Goal: Information Seeking & Learning: Learn about a topic

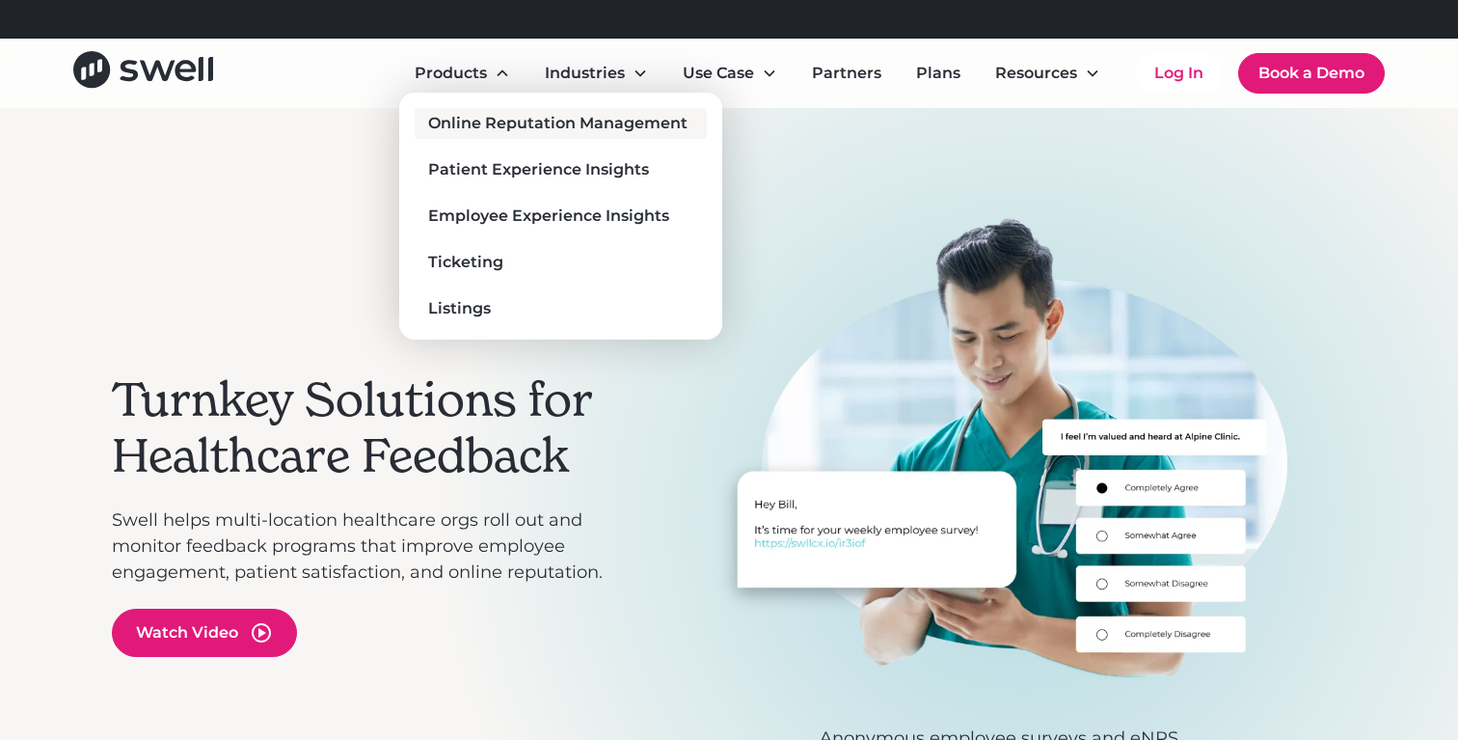
click at [554, 133] on div "Online Reputation Management" at bounding box center [557, 123] width 259 height 23
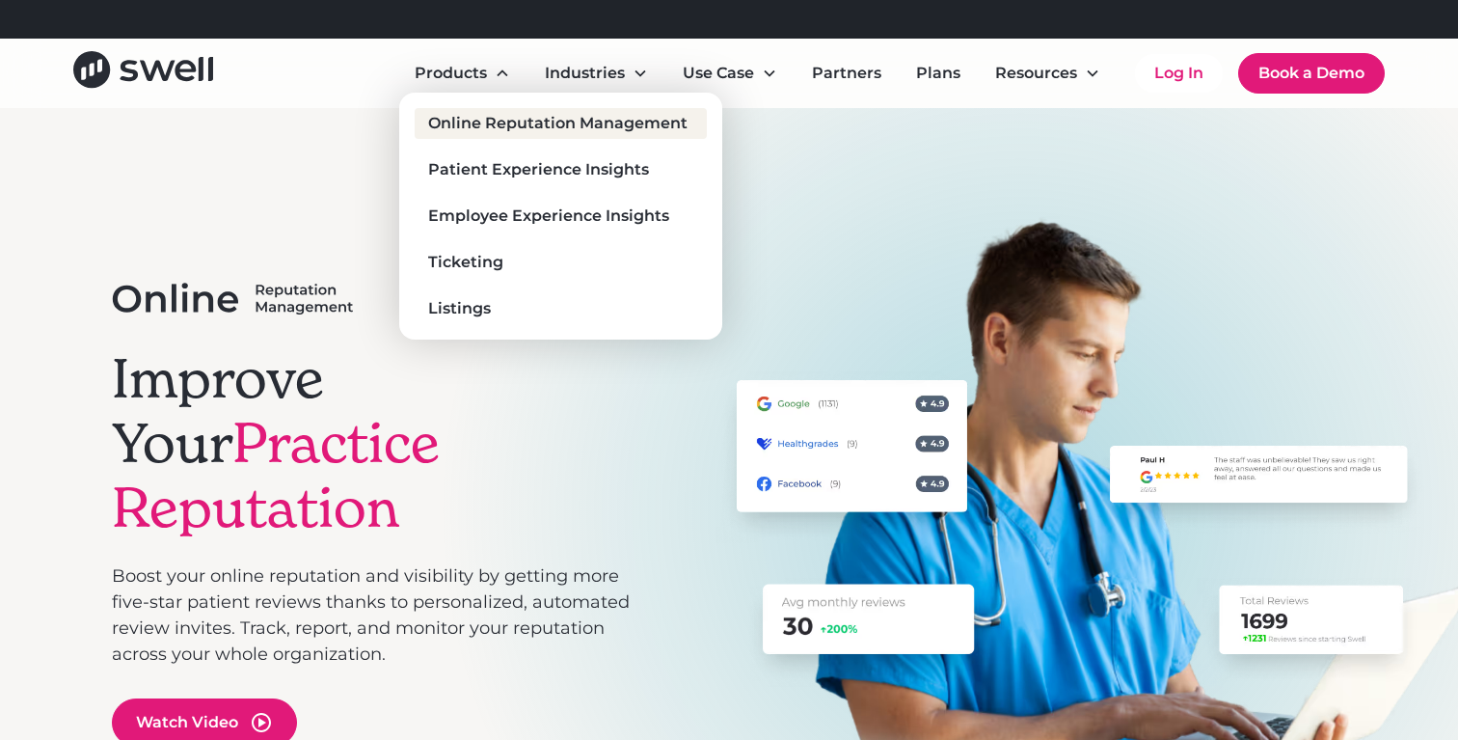
click at [504, 118] on div "Online Reputation Management" at bounding box center [557, 123] width 259 height 23
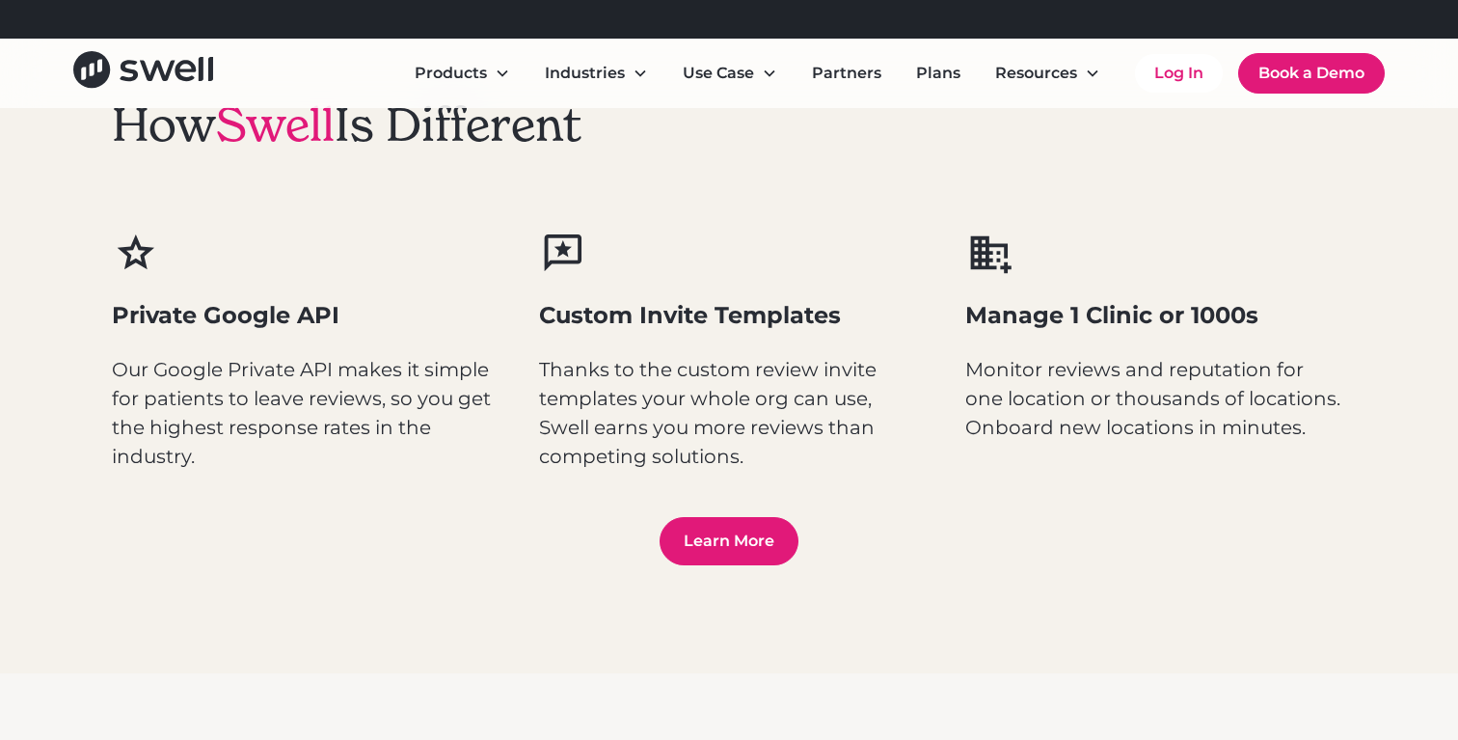
scroll to position [2538, 0]
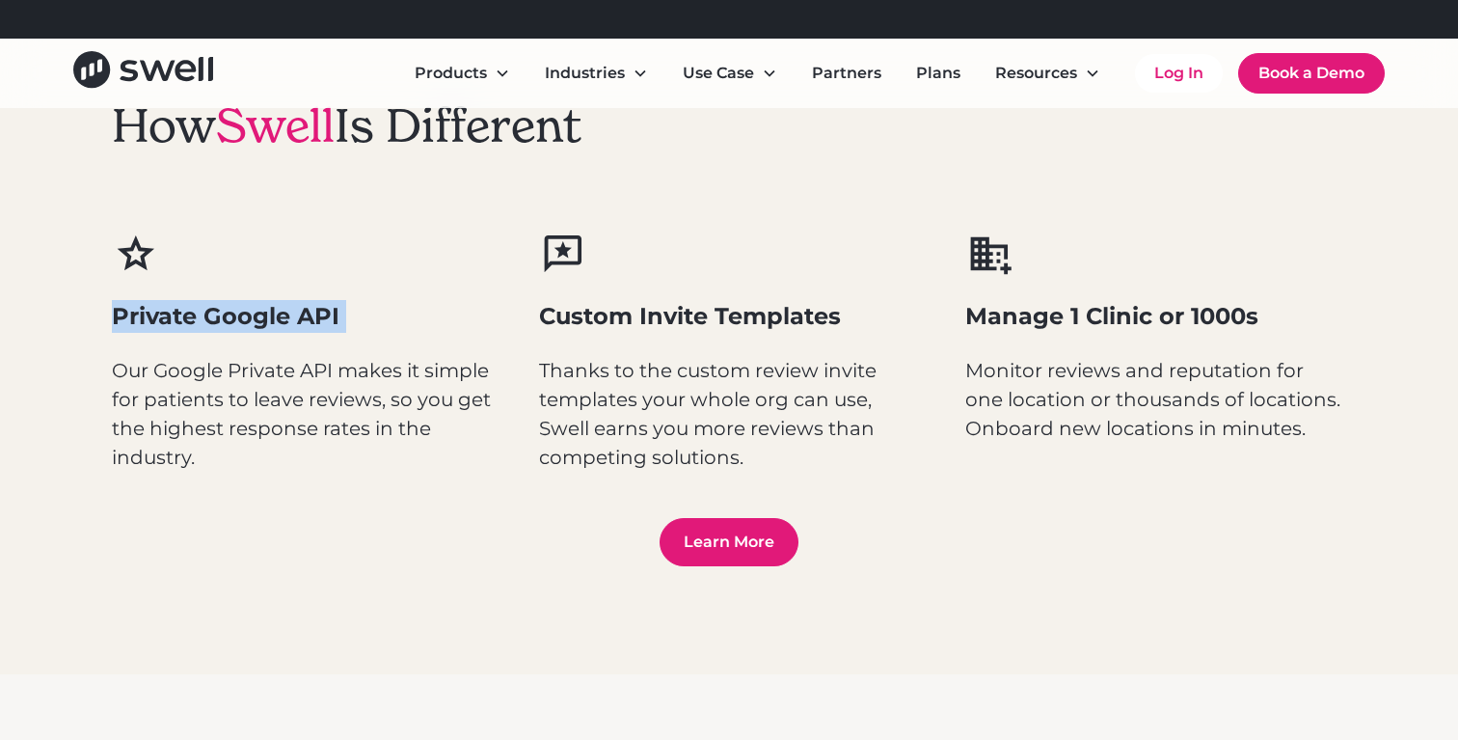
drag, startPoint x: 113, startPoint y: 310, endPoint x: 353, endPoint y: 337, distance: 241.6
click at [353, 337] on div "Private Google API Our Google Private API makes it simple for patients to leave…" at bounding box center [302, 350] width 381 height 241
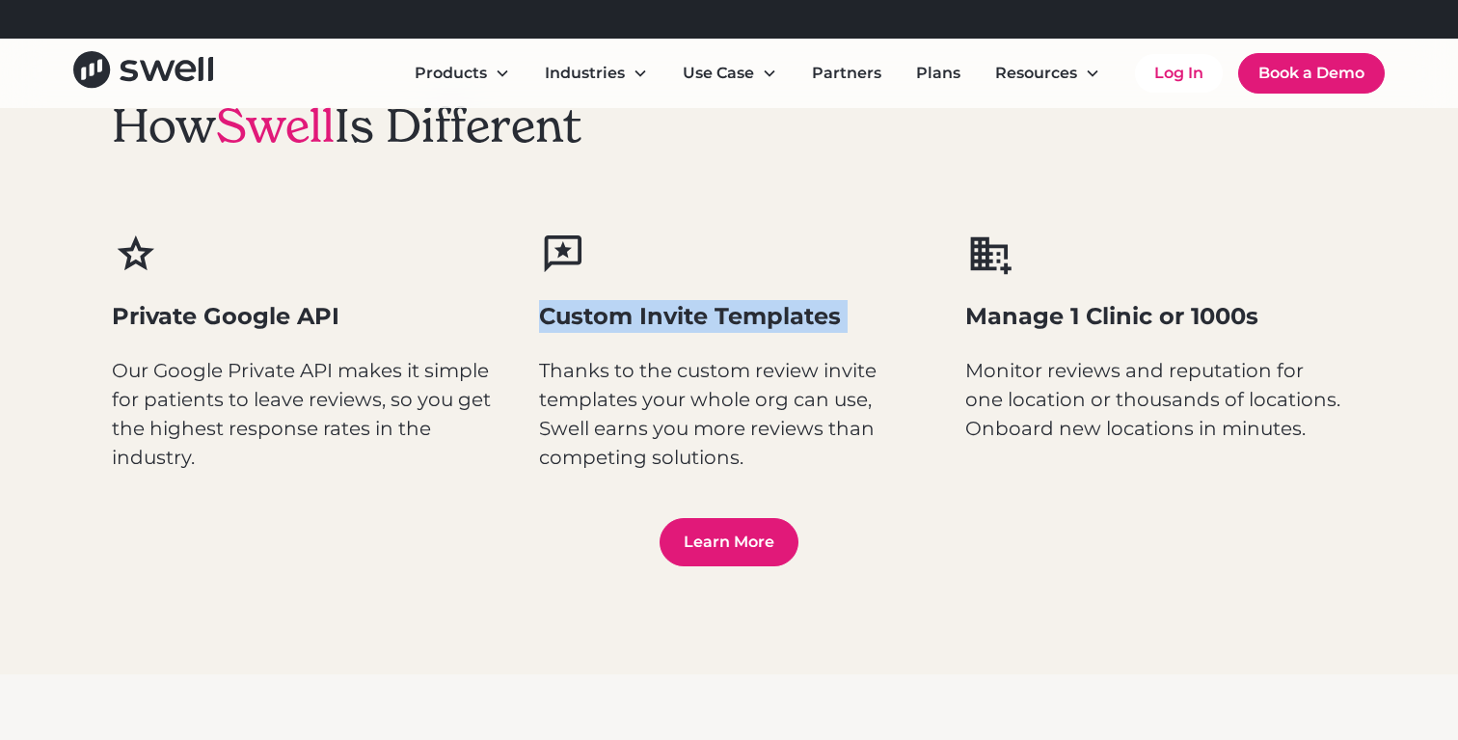
drag, startPoint x: 534, startPoint y: 322, endPoint x: 865, endPoint y: 336, distance: 331.0
click at [865, 336] on div "Private Google API Our Google Private API makes it simple for patients to leave…" at bounding box center [729, 350] width 1234 height 241
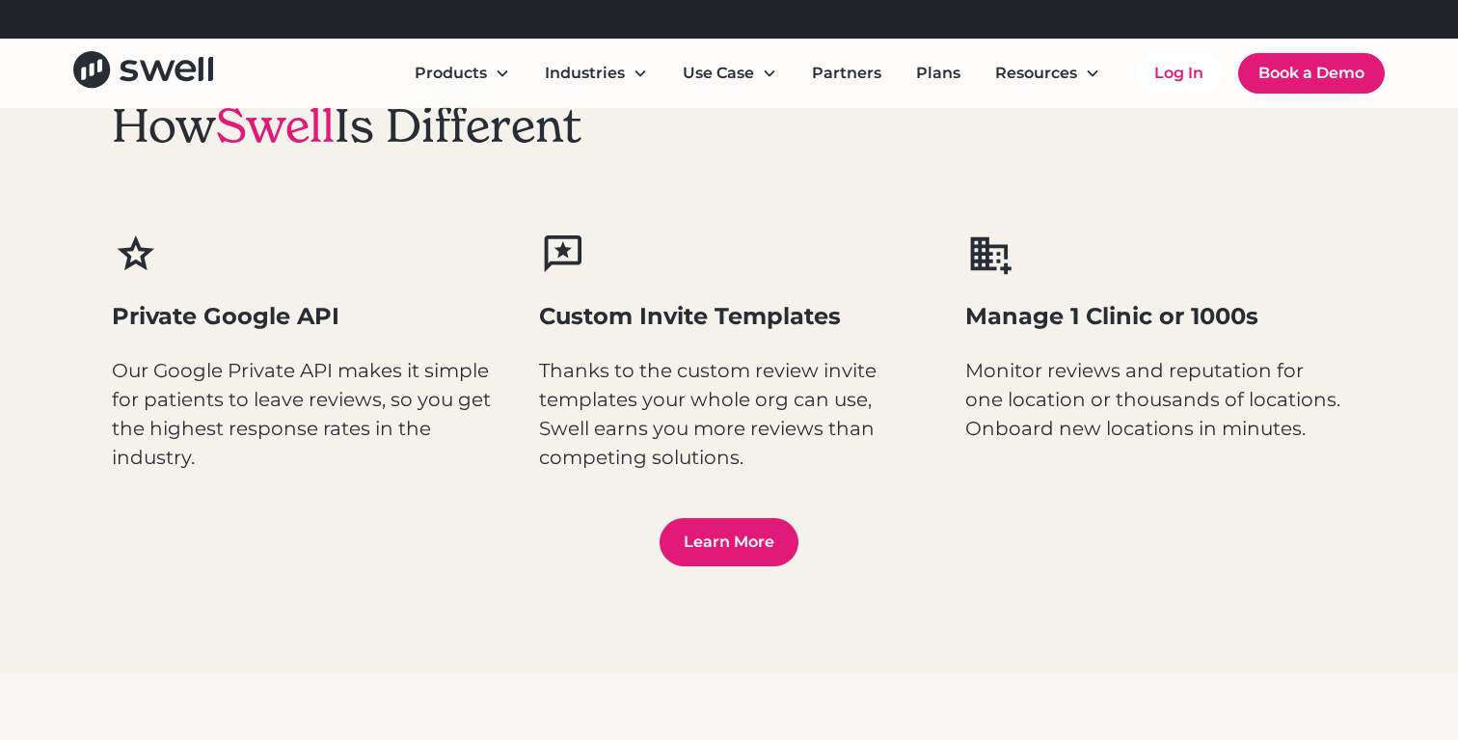
click at [933, 345] on div "Private Google API Our Google Private API makes it simple for patients to leave…" at bounding box center [729, 350] width 1234 height 241
